Goal: Information Seeking & Learning: Learn about a topic

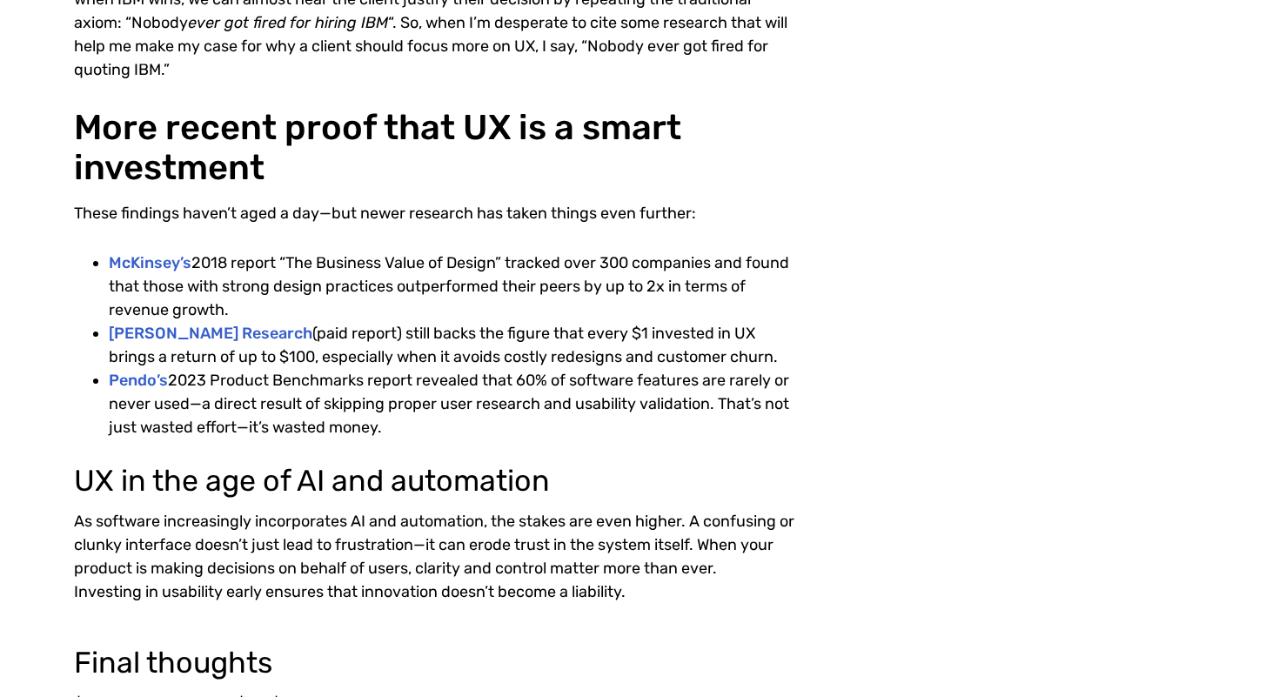
scroll to position [1085, 0]
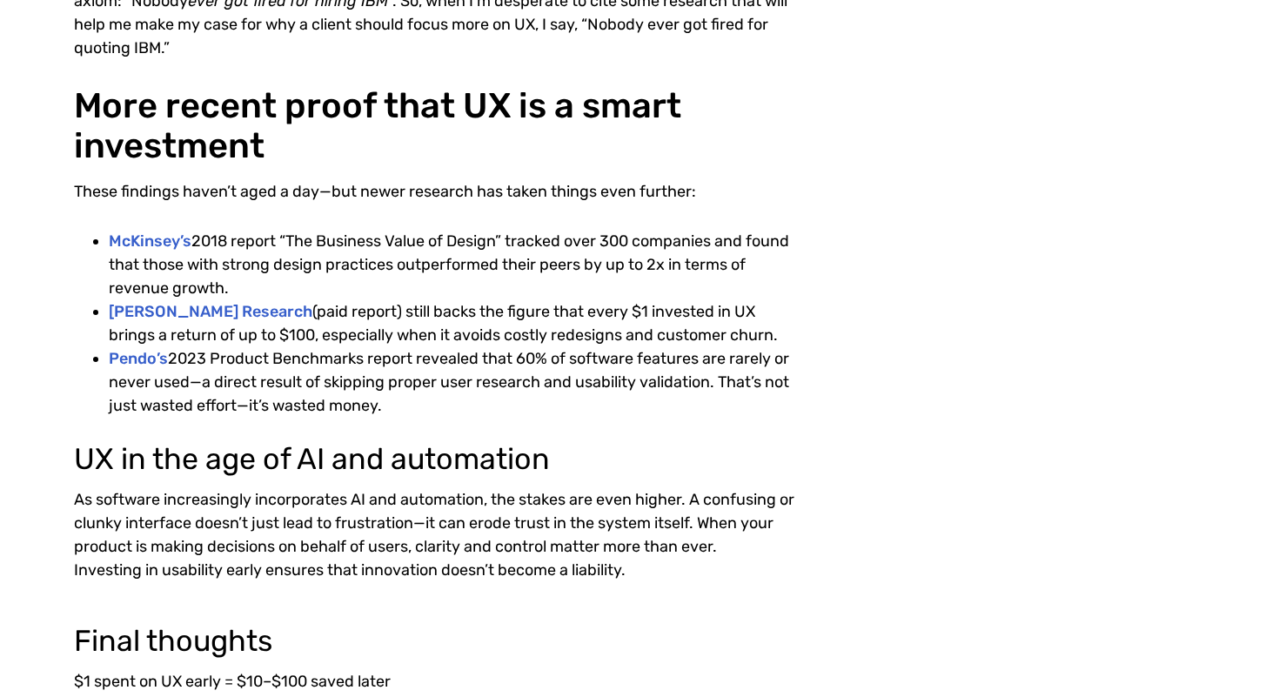
click at [529, 288] on li "McKinsey’s 2018 report “The Business Value of Design” tracked over 300 companie…" at bounding box center [454, 265] width 691 height 70
drag, startPoint x: 360, startPoint y: 315, endPoint x: 440, endPoint y: 315, distance: 80.1
click at [440, 315] on li "[PERSON_NAME] Research (paid report) still backs the figure that every $1 inves…" at bounding box center [454, 323] width 691 height 47
click at [449, 336] on li "[PERSON_NAME] Research (paid report) still backs the figure that every $1 inves…" at bounding box center [454, 323] width 691 height 47
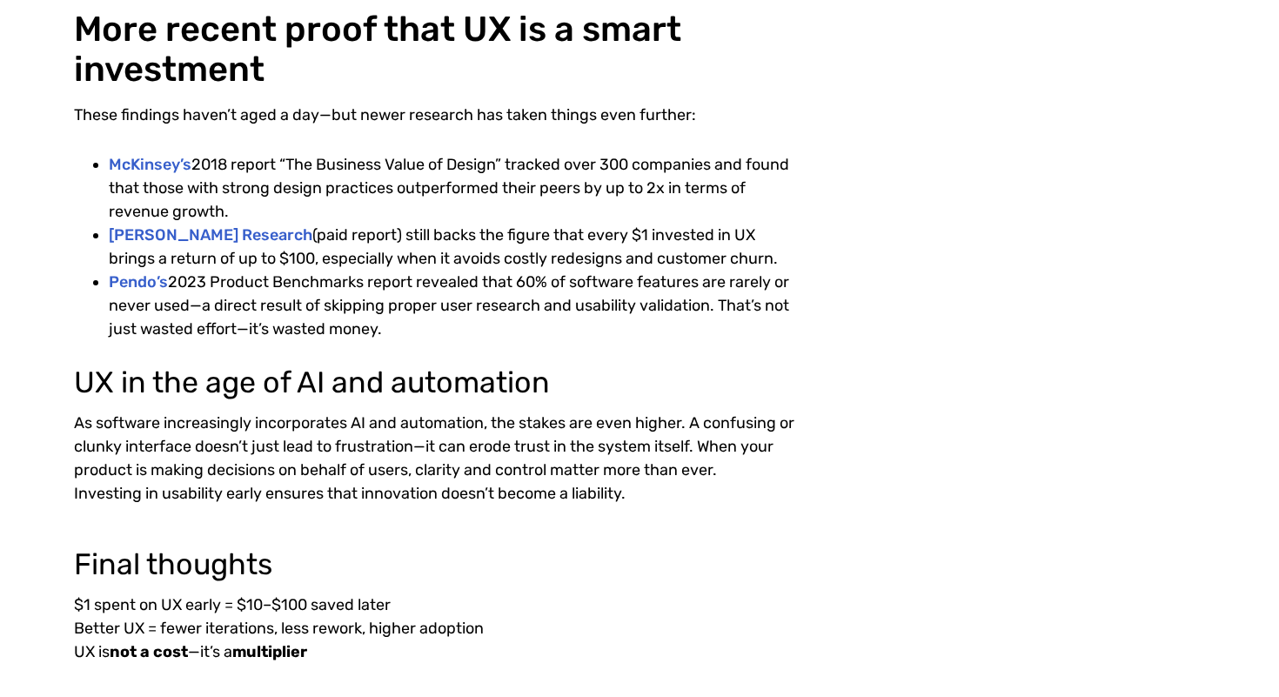
scroll to position [1174, 0]
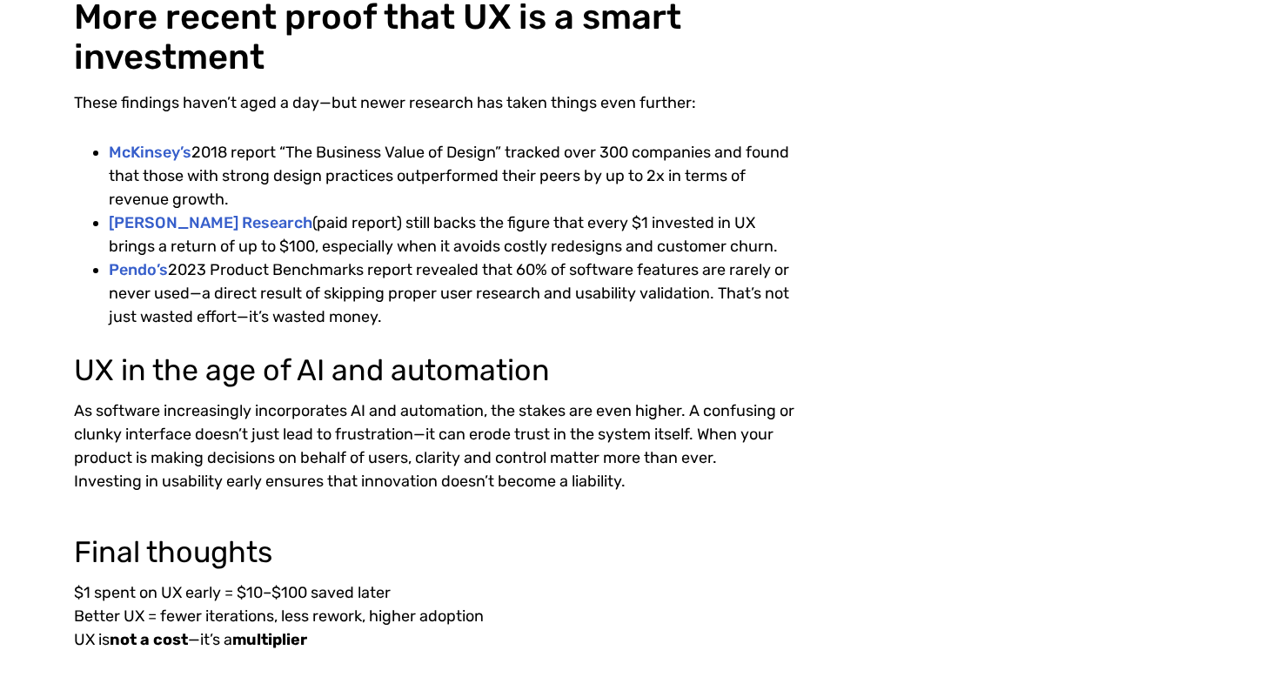
click at [595, 327] on li "Pendo’s 2023 Product Benchmarks report revealed that 60% of software features a…" at bounding box center [454, 293] width 691 height 70
click at [460, 301] on li "Pendo’s 2023 Product Benchmarks report revealed that 60% of software features a…" at bounding box center [454, 293] width 691 height 70
click at [299, 277] on li "Pendo’s 2023 Product Benchmarks report revealed that 60% of software features a…" at bounding box center [454, 293] width 691 height 70
click at [252, 219] on link "[PERSON_NAME] Research" at bounding box center [211, 222] width 204 height 19
